Goal: Register for event/course

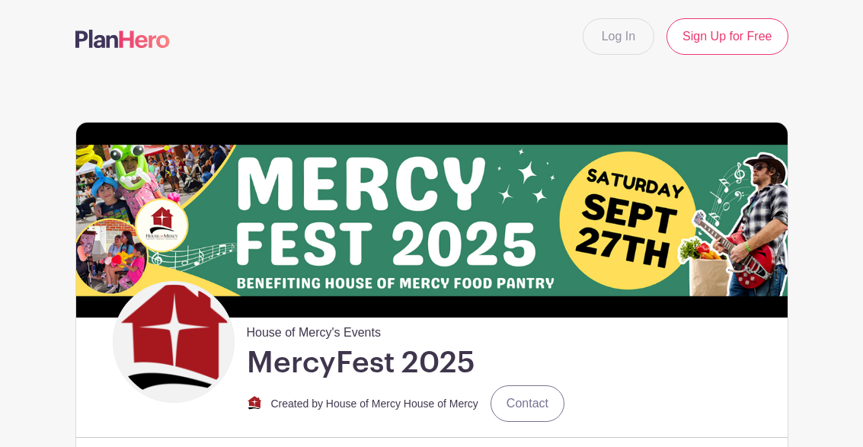
click at [676, 319] on div "House of Mercy's Events MercyFest 2025 Created by House of Mercy House of Mercy…" at bounding box center [450, 353] width 675 height 144
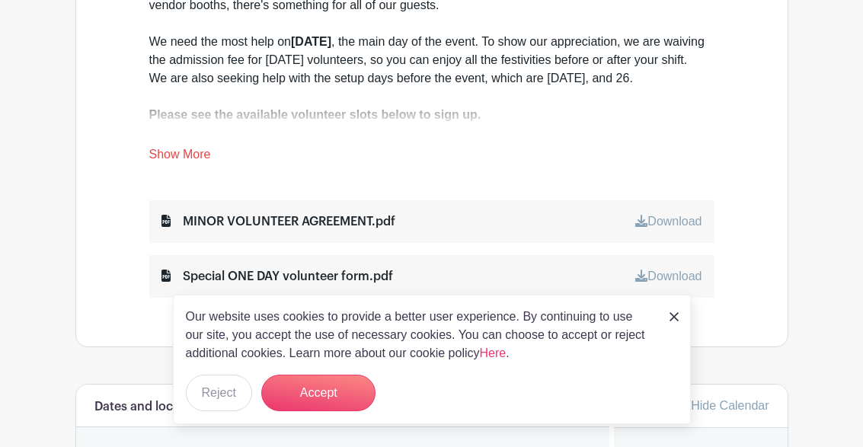
scroll to position [638, 0]
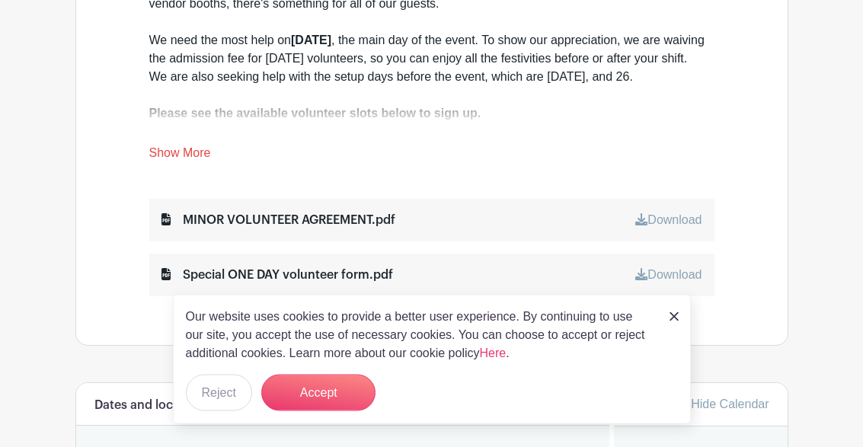
click at [226, 411] on button "Reject" at bounding box center [219, 393] width 66 height 37
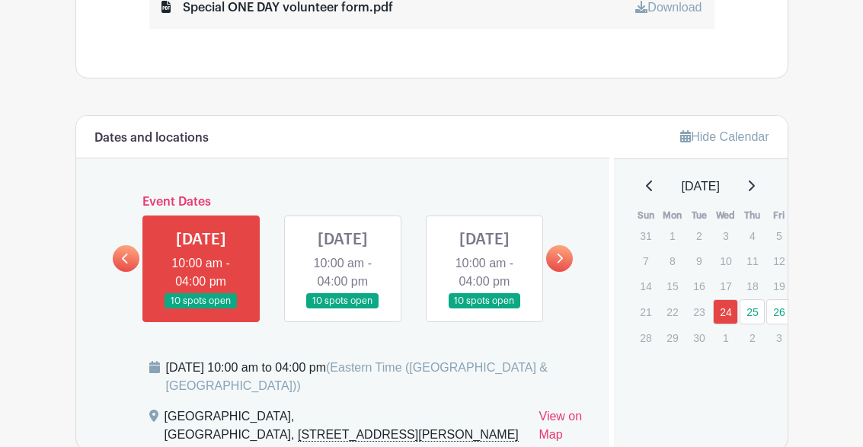
scroll to position [906, 0]
click at [343, 309] on link at bounding box center [343, 309] width 0 height 0
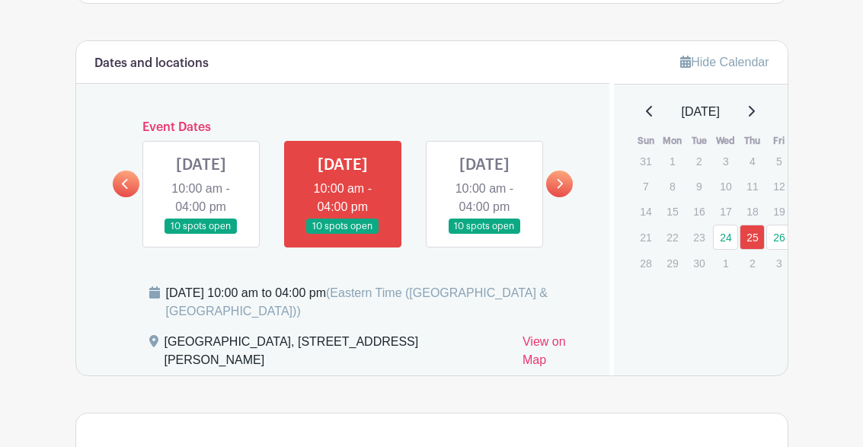
click at [343, 235] on link at bounding box center [343, 235] width 0 height 0
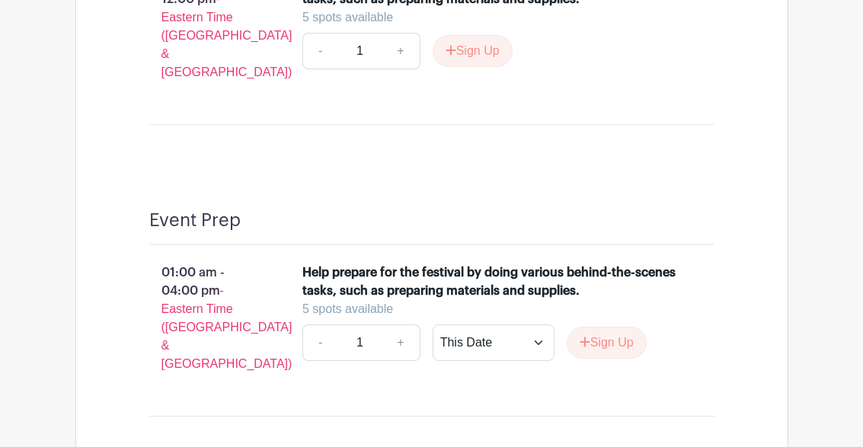
scroll to position [1514, 0]
click at [544, 354] on select "This Date Select Dates" at bounding box center [493, 342] width 122 height 37
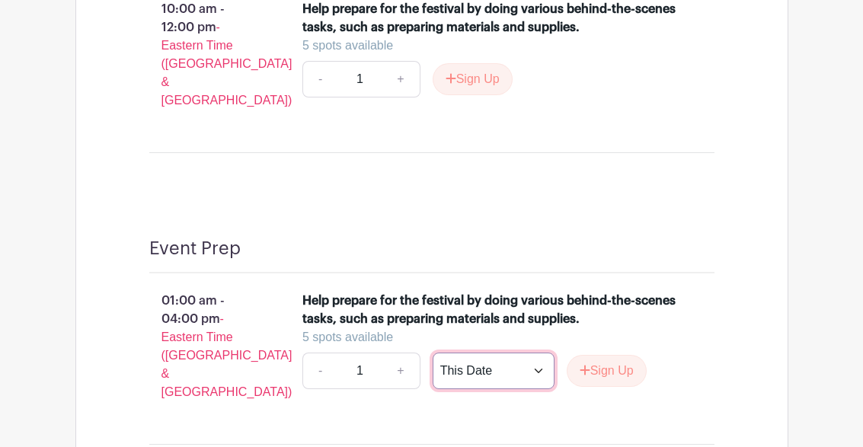
scroll to position [1482, 0]
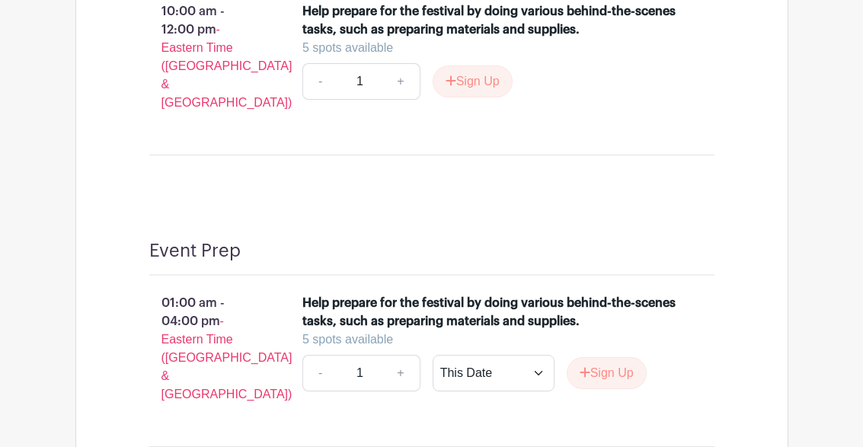
click at [633, 177] on div "Thursday Event Prep 10:00 am - 12:00 pm - Eastern Time (US & Canada) Help prepa…" at bounding box center [432, 58] width 638 height 292
click at [489, 97] on button "Sign Up" at bounding box center [472, 81] width 80 height 32
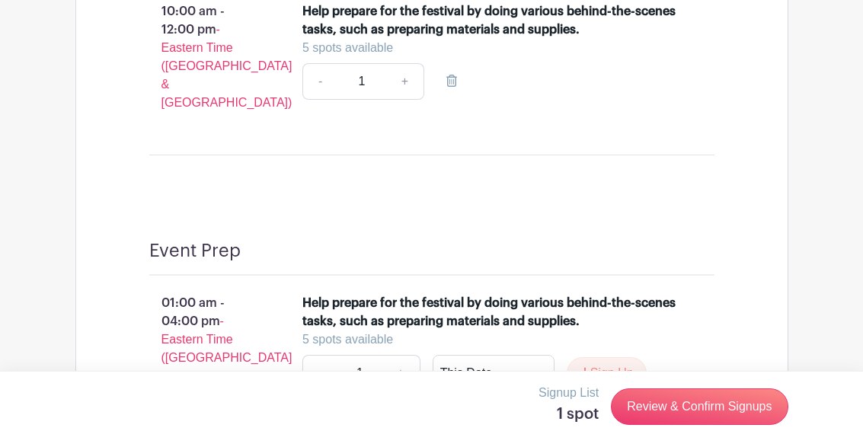
click at [183, 85] on span "- Eastern Time ([GEOGRAPHIC_DATA] & [GEOGRAPHIC_DATA])" at bounding box center [226, 66] width 131 height 86
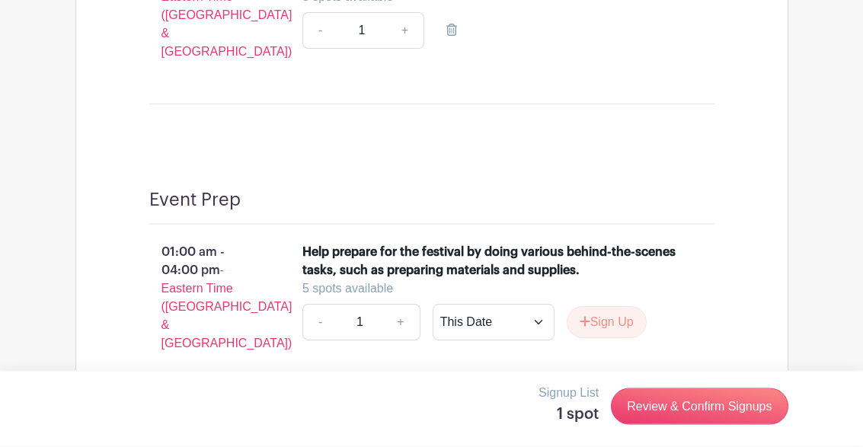
scroll to position [1534, 0]
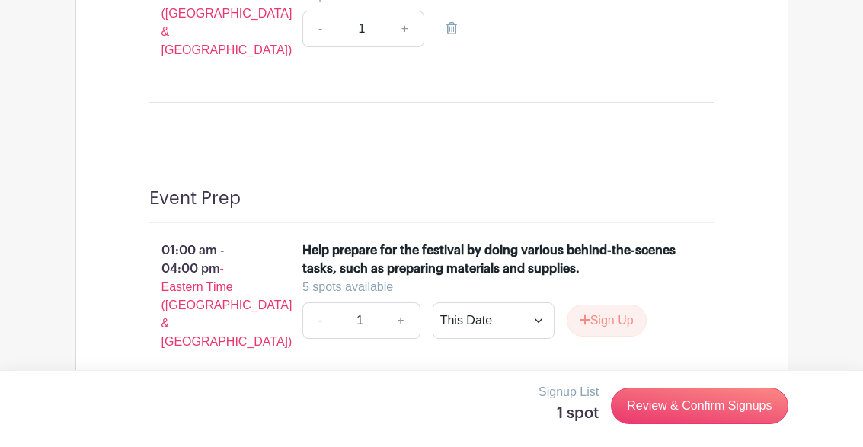
click at [706, 425] on link "Review & Confirm Signups" at bounding box center [699, 406] width 177 height 37
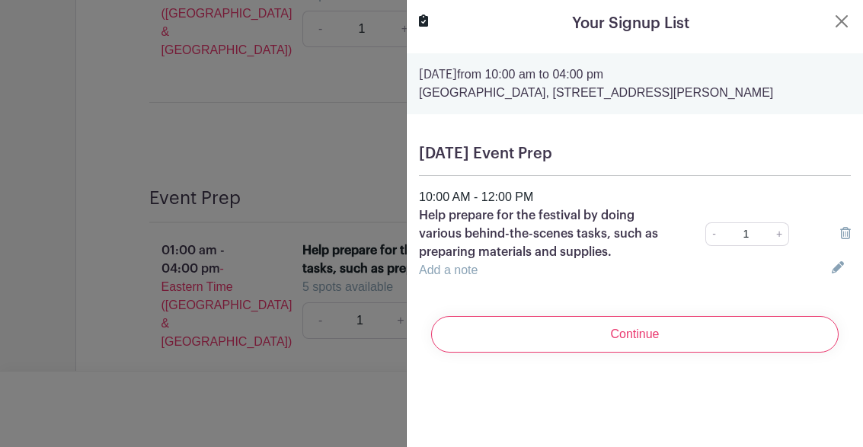
click at [665, 339] on input "Continue" at bounding box center [634, 334] width 407 height 37
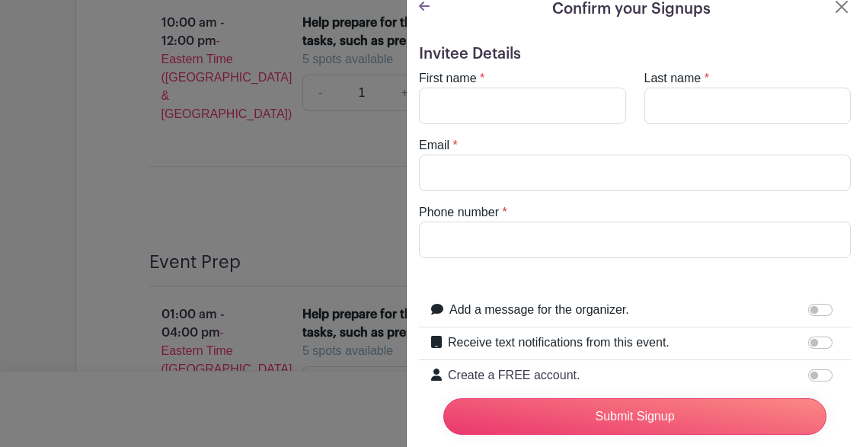
scroll to position [13, 0]
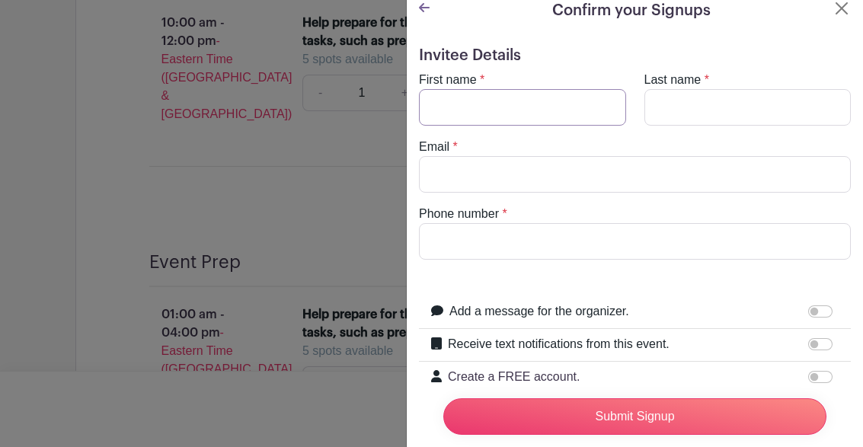
click at [588, 105] on input "First name" at bounding box center [522, 107] width 207 height 37
click at [849, 16] on button "Close" at bounding box center [841, 8] width 18 height 18
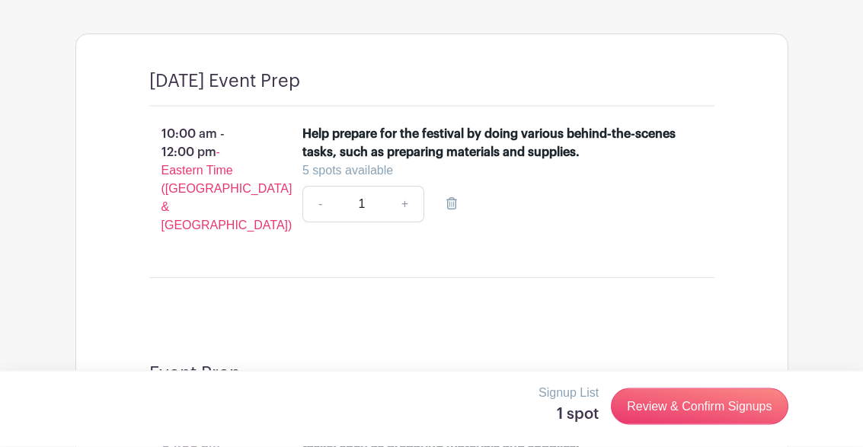
scroll to position [1360, 0]
click at [717, 425] on link "Review & Confirm Signups" at bounding box center [699, 406] width 177 height 37
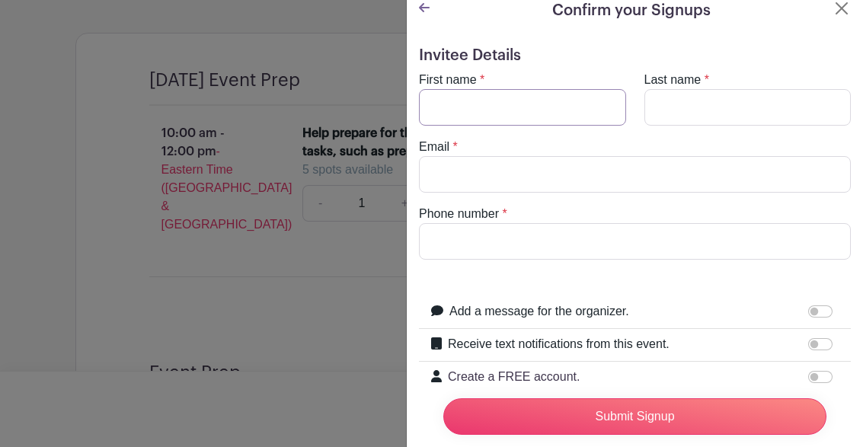
click at [451, 105] on input "First name" at bounding box center [522, 107] width 207 height 37
type input "[PERSON_NAME]"
click at [720, 114] on input "Last name" at bounding box center [747, 107] width 207 height 37
type input "Nolledo"
click at [631, 173] on input "Email" at bounding box center [635, 174] width 432 height 37
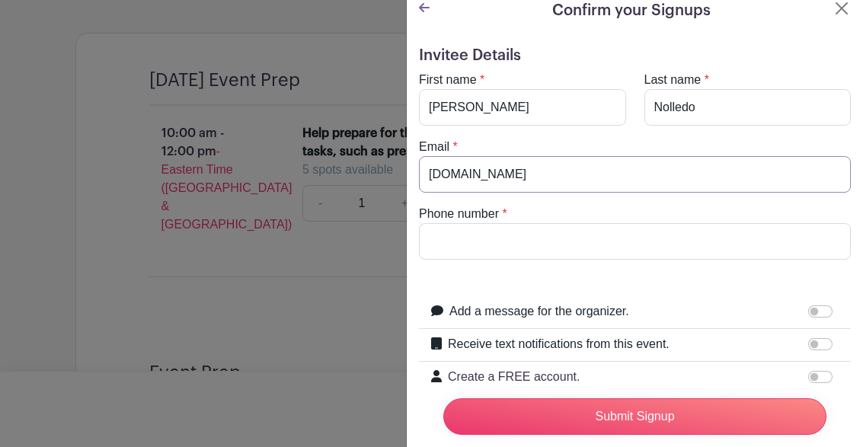
type input "grandma.myrna6gmail.com"
click at [686, 233] on input "Phone number" at bounding box center [635, 241] width 432 height 37
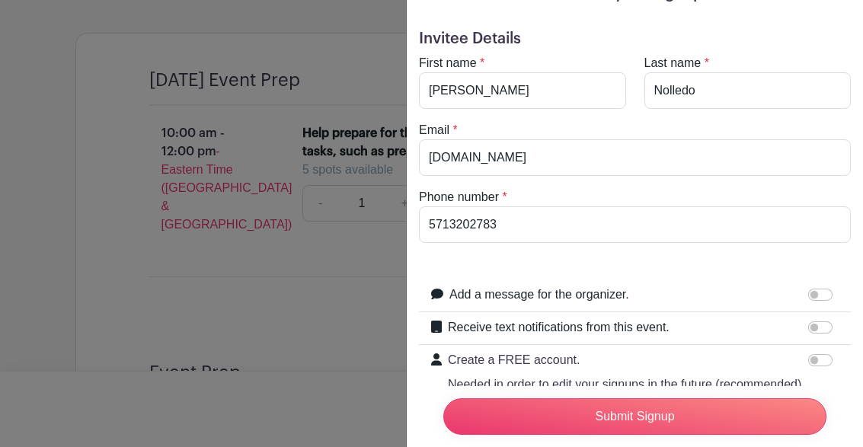
scroll to position [30, 0]
type input "5713202783"
click at [819, 327] on input "Receive text notifications from this event." at bounding box center [820, 327] width 24 height 12
checkbox input "true"
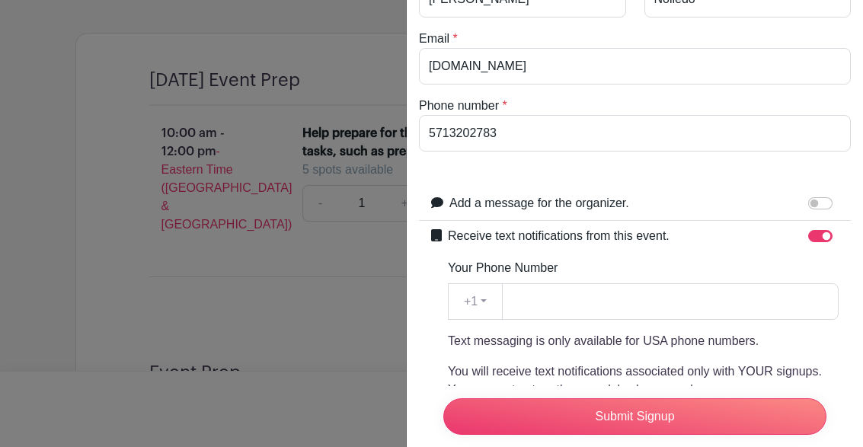
scroll to position [122, 0]
click at [649, 435] on input "Submit Signup" at bounding box center [634, 416] width 383 height 37
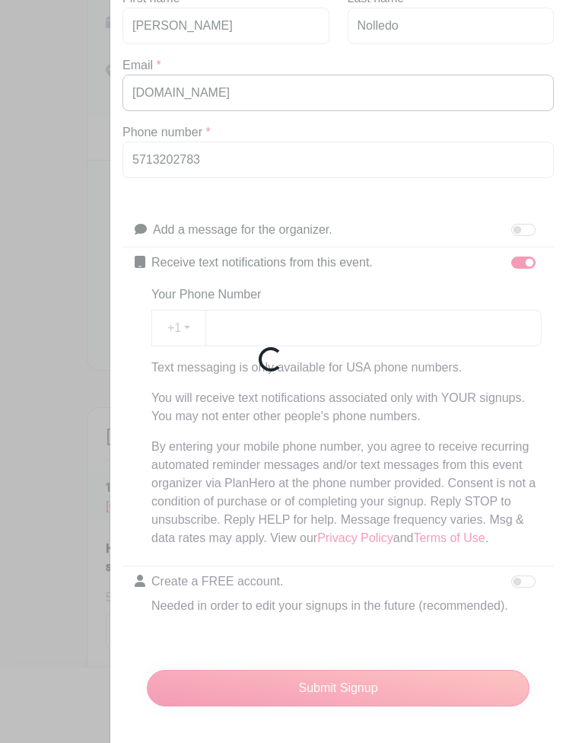
scroll to position [94, 0]
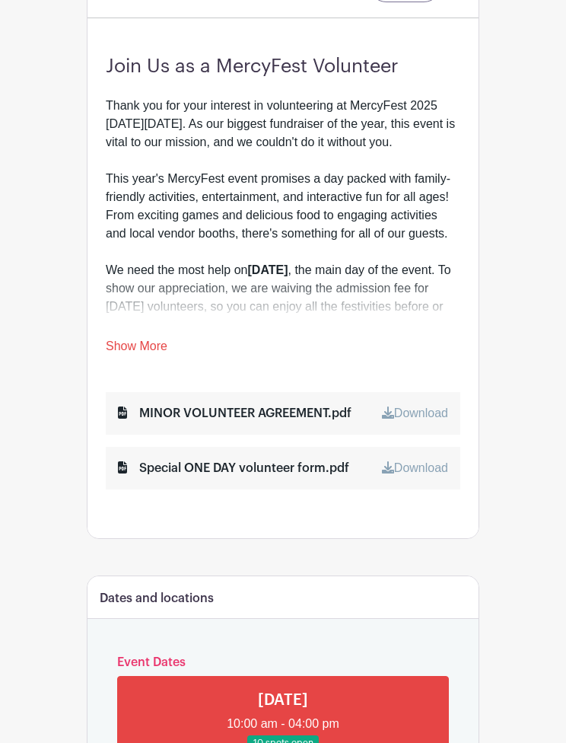
scroll to position [443, 0]
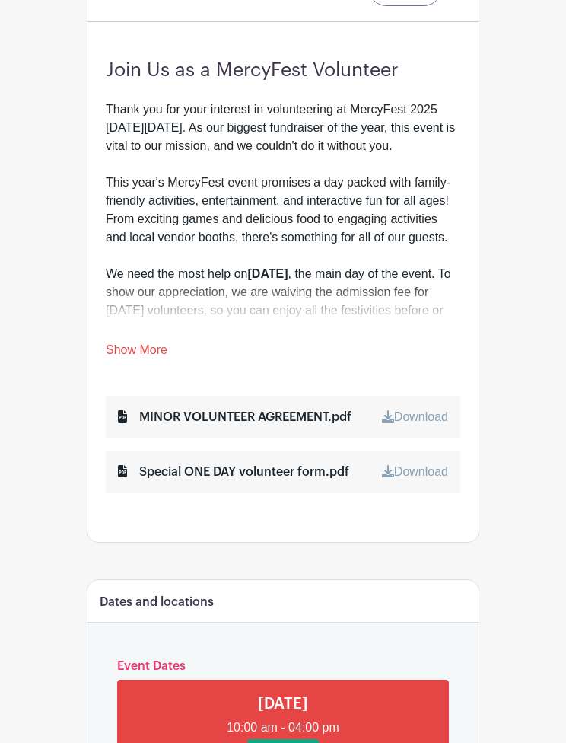
click at [132, 350] on link "Show More" at bounding box center [137, 352] width 62 height 19
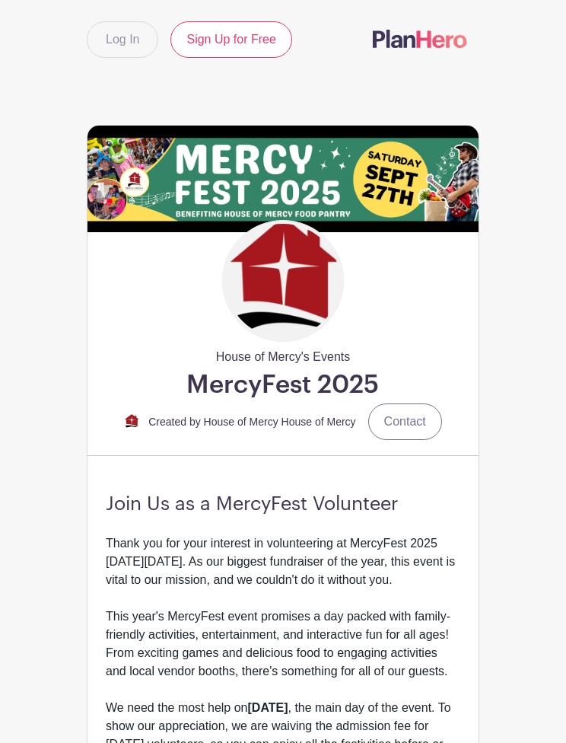
scroll to position [0, 0]
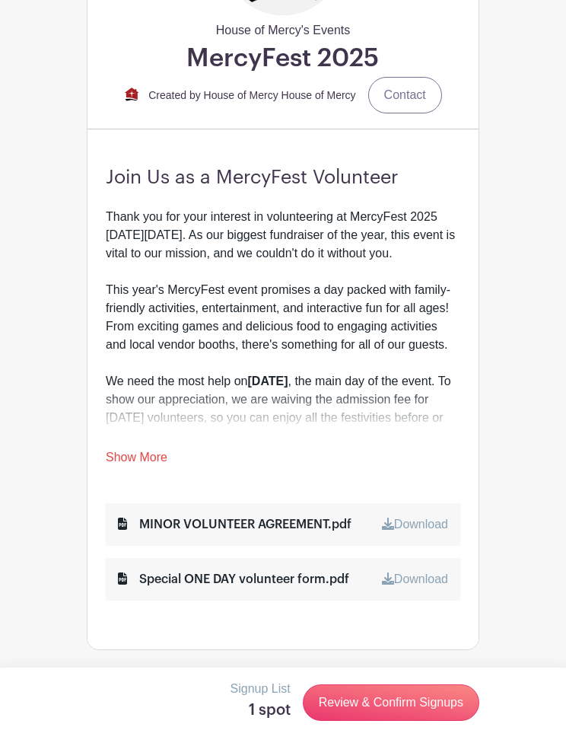
scroll to position [339, 0]
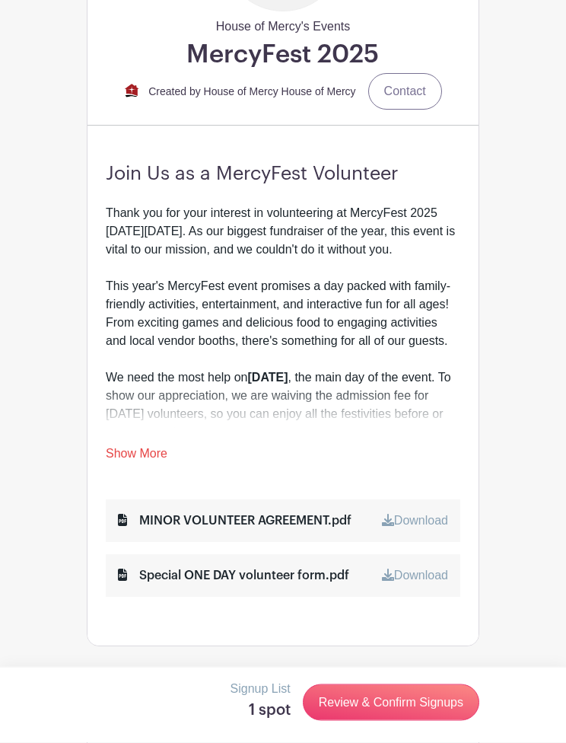
click at [369, 721] on link "Review & Confirm Signups" at bounding box center [391, 702] width 177 height 37
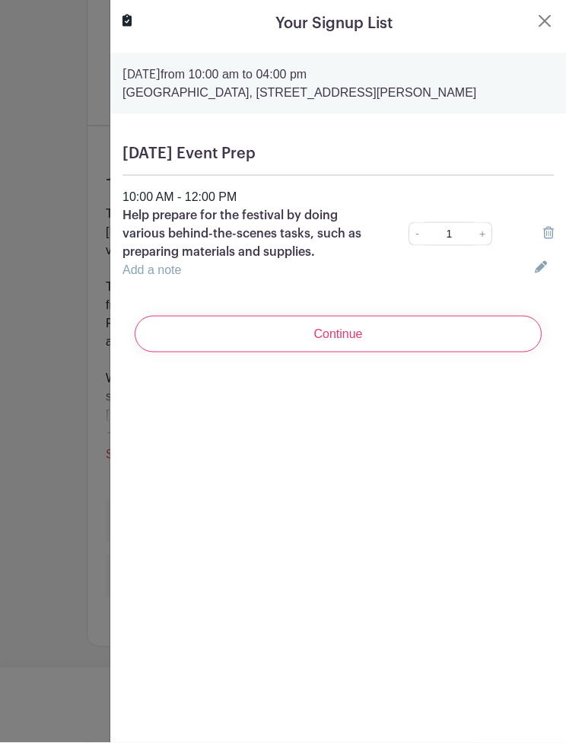
scroll to position [340, 0]
click at [350, 325] on input "Continue" at bounding box center [338, 334] width 407 height 37
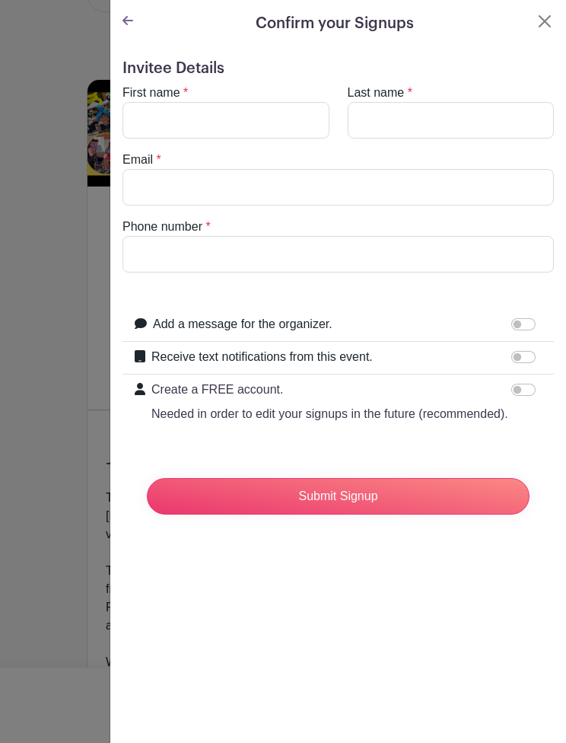
scroll to position [53, 0]
click at [289, 123] on input "First name" at bounding box center [226, 120] width 207 height 37
type input "[PERSON_NAME]"
click at [423, 116] on input "Last name" at bounding box center [451, 120] width 207 height 37
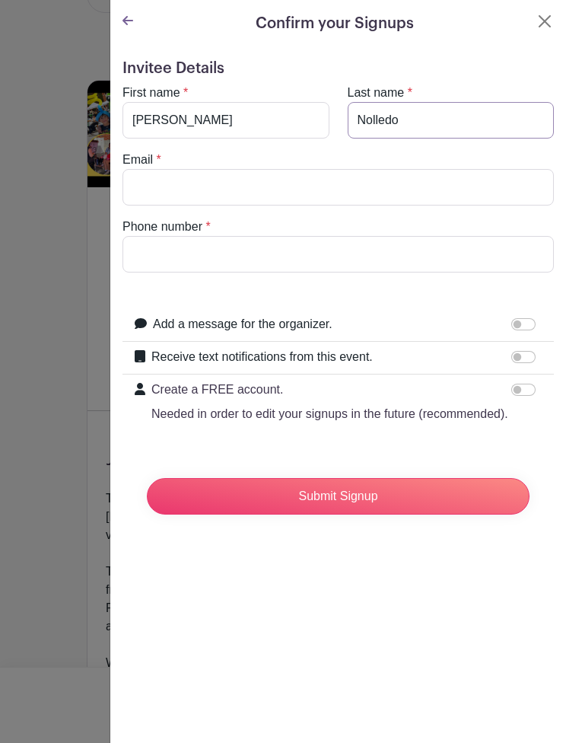
type input "Nolledo"
click at [269, 189] on input "Email" at bounding box center [339, 187] width 432 height 37
